Goal: Task Accomplishment & Management: Use online tool/utility

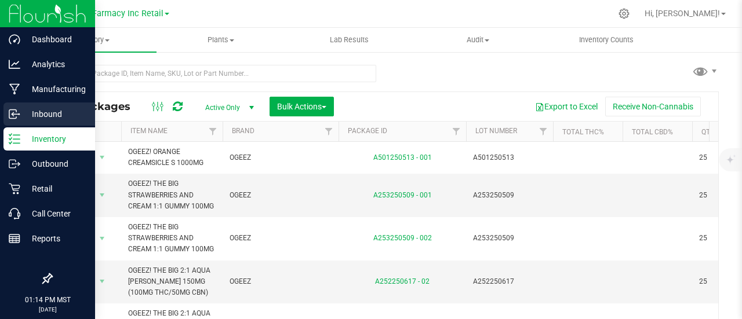
drag, startPoint x: 0, startPoint y: 0, endPoint x: 19, endPoint y: 114, distance: 115.7
click at [20, 113] on p "Inbound" at bounding box center [55, 114] width 70 height 14
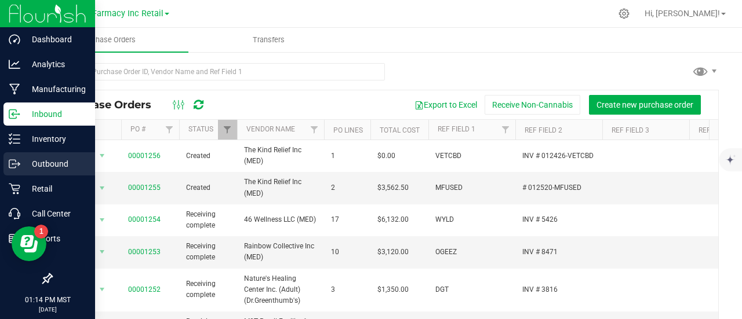
click at [19, 160] on icon at bounding box center [15, 164] width 12 height 12
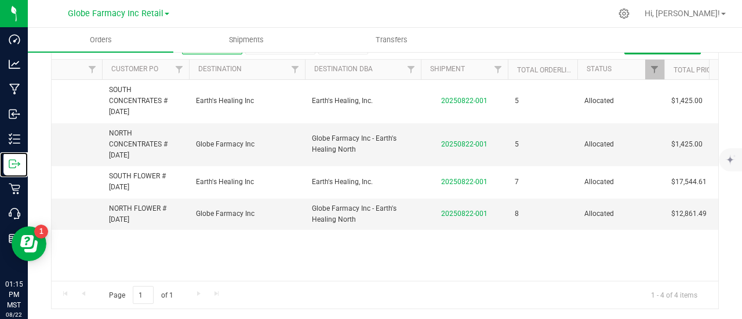
scroll to position [0, 85]
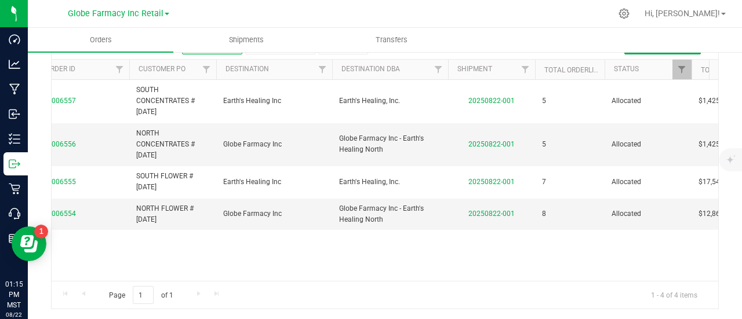
click at [195, 246] on div "Action Action Cancel order Clone order Edit order Mark as fully paid Order audi…" at bounding box center [385, 180] width 667 height 201
drag, startPoint x: 269, startPoint y: 268, endPoint x: 281, endPoint y: 272, distance: 12.1
click at [281, 272] on div "Action Action Cancel order Clone order Edit order Mark as fully paid Order audi…" at bounding box center [385, 180] width 667 height 201
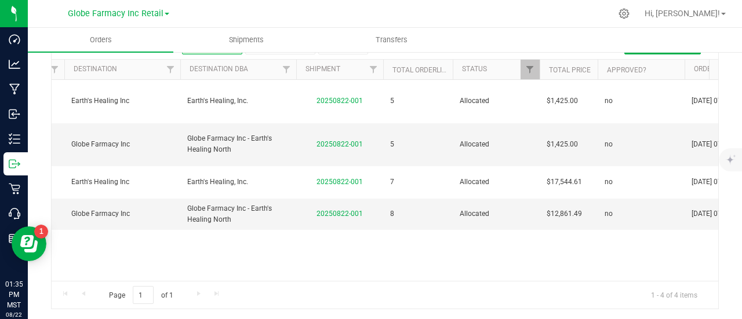
scroll to position [0, 238]
click at [256, 35] on span "Shipments" at bounding box center [246, 40] width 66 height 10
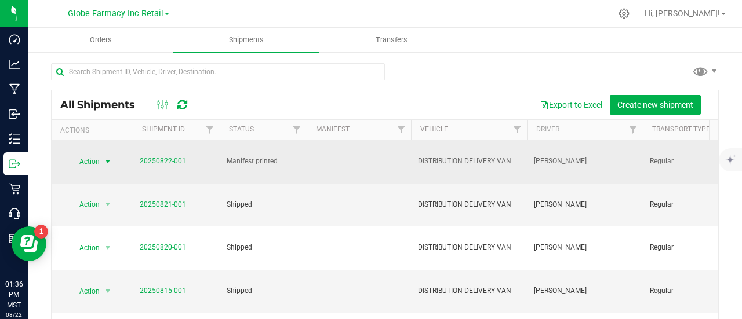
click at [82, 165] on span "Action" at bounding box center [84, 162] width 31 height 16
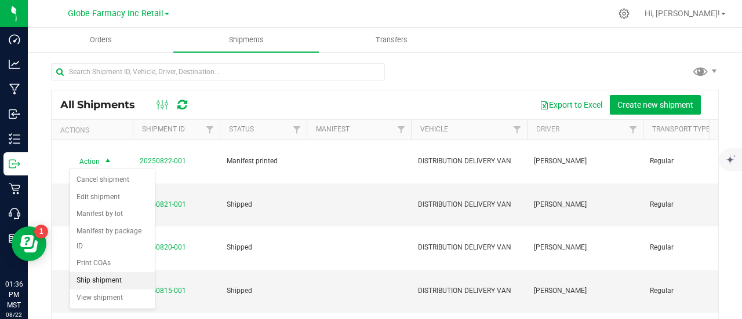
click at [88, 273] on li "Ship shipment" at bounding box center [112, 281] width 85 height 17
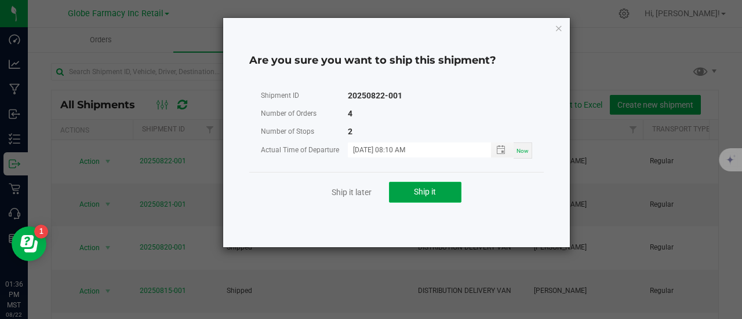
click at [440, 191] on button "Ship it" at bounding box center [425, 192] width 72 height 21
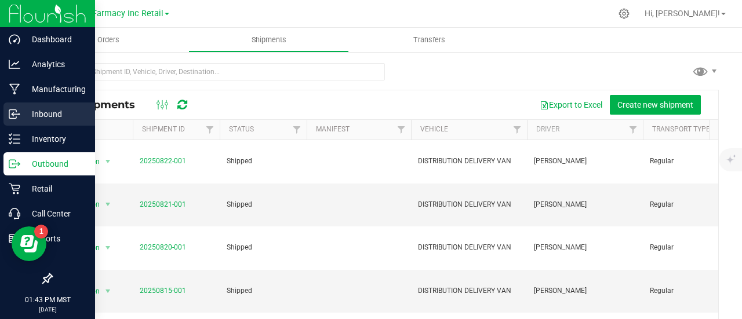
click at [28, 118] on p "Inbound" at bounding box center [55, 114] width 70 height 14
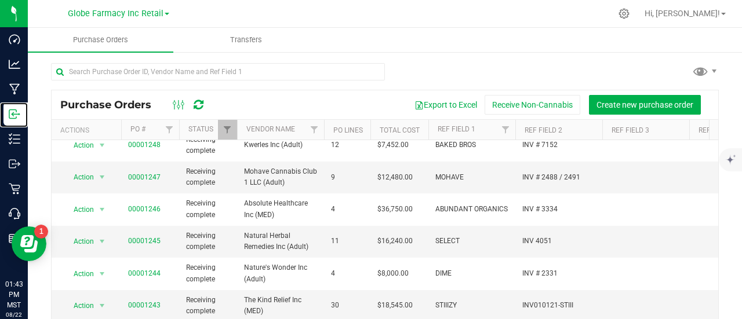
scroll to position [348, 0]
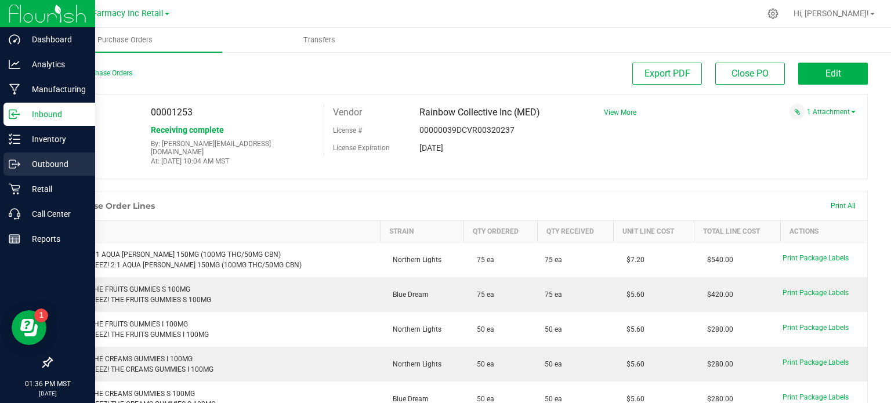
click at [53, 152] on div "Outbound" at bounding box center [49, 163] width 92 height 23
click at [46, 135] on p "Inventory" at bounding box center [55, 139] width 70 height 14
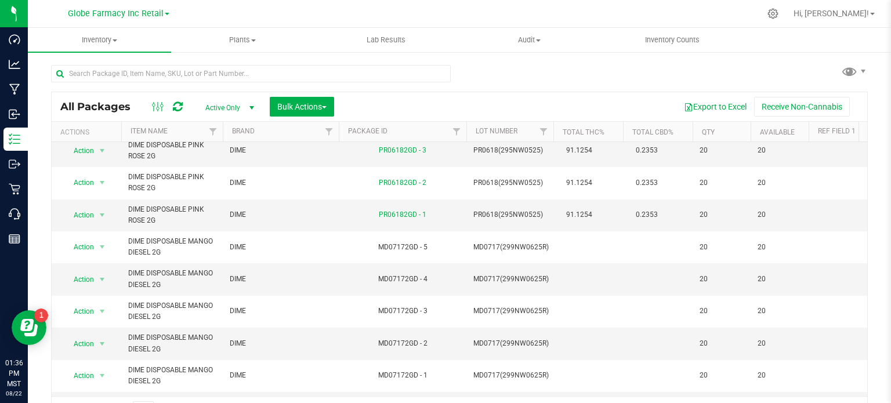
scroll to position [450, 0]
